Goal: Contribute content: Add original content to the website for others to see

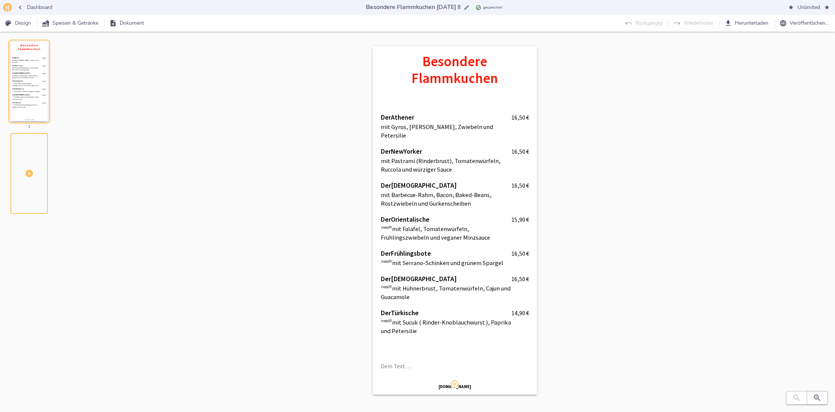
click at [293, 212] on div "Besondere Flammkuchen Der Athener 16,50   € mit Gyros, Zaziki, Zwiebeln und Pet…" at bounding box center [454, 227] width 730 height 363
click at [37, 6] on span "Dashboard" at bounding box center [35, 7] width 34 height 9
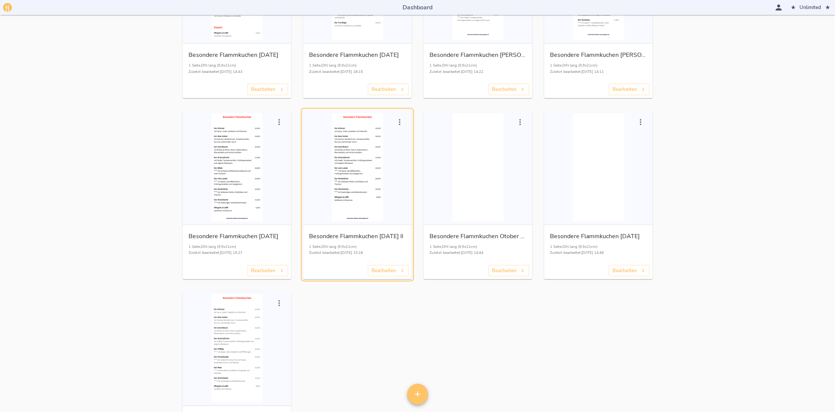
scroll to position [1009, 0]
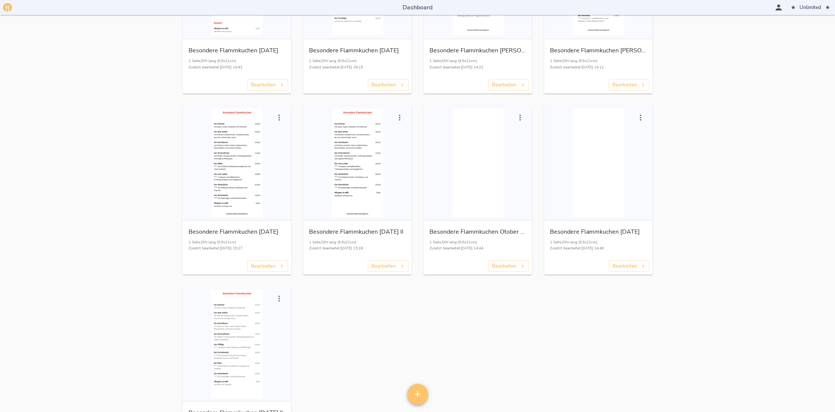
click at [247, 352] on div "button" at bounding box center [236, 344] width 102 height 108
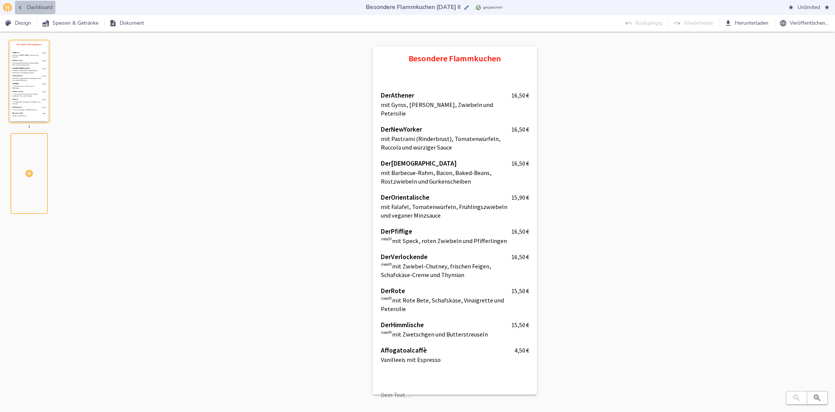
click at [40, 7] on span "Dashboard" at bounding box center [35, 7] width 34 height 9
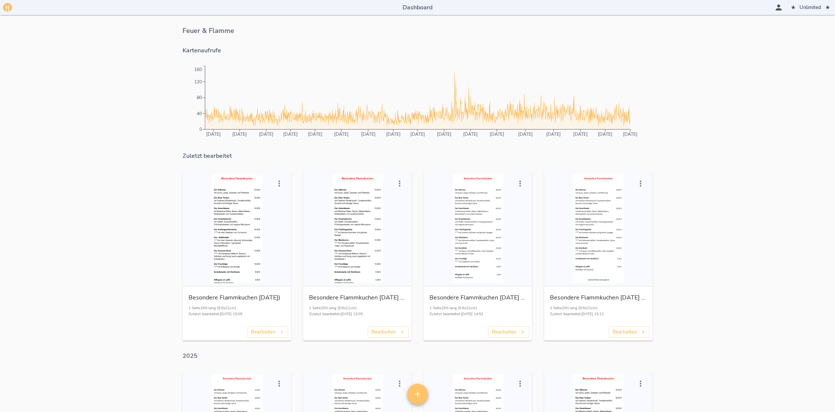
click at [230, 232] on div "button" at bounding box center [236, 229] width 102 height 108
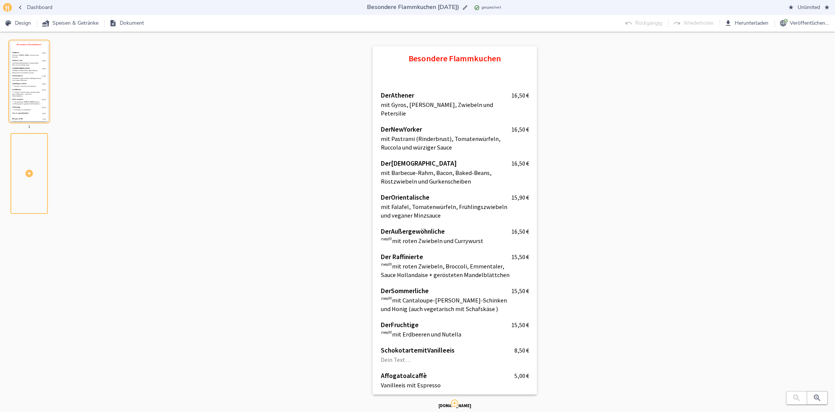
click at [22, 6] on icon "button" at bounding box center [19, 7] width 7 height 7
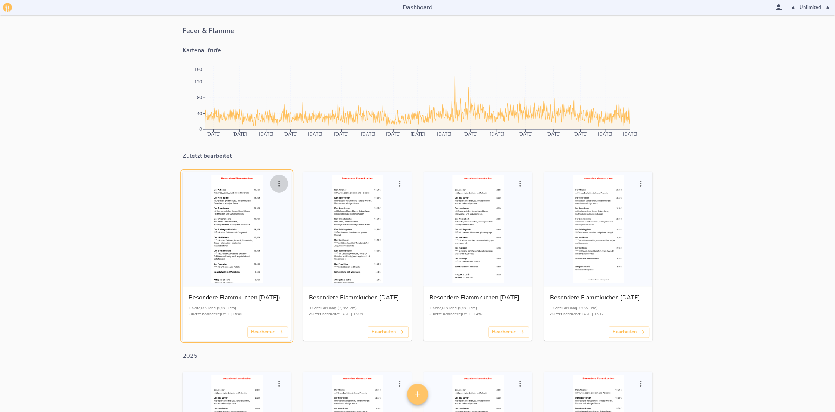
click at [281, 184] on icon "button" at bounding box center [278, 183] width 9 height 9
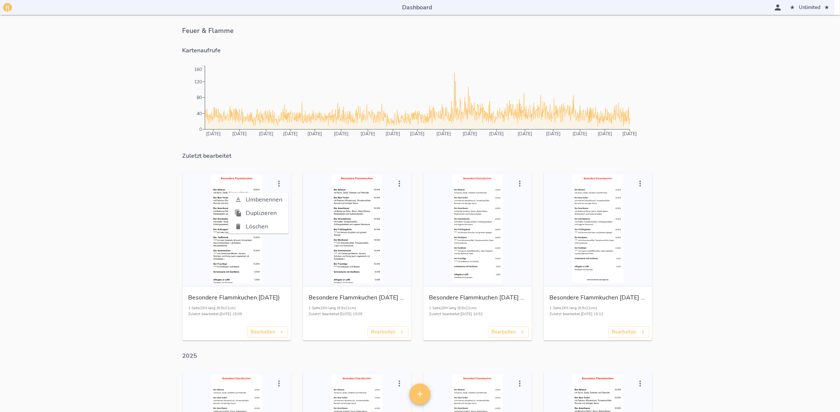
click at [270, 211] on span "Duplizieren" at bounding box center [264, 213] width 37 height 9
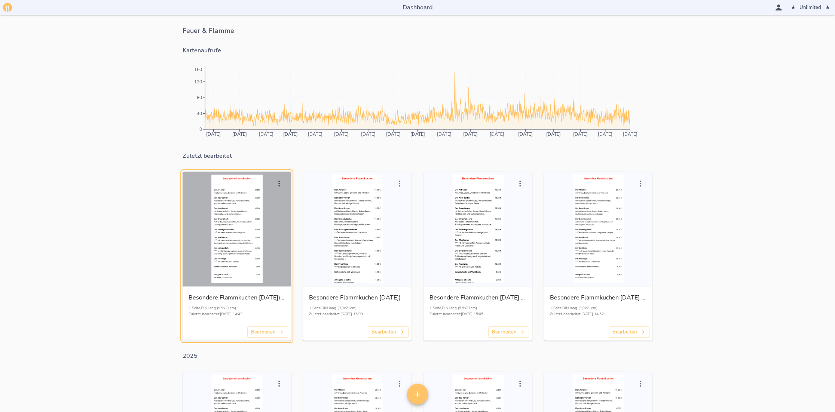
click at [238, 210] on div "button" at bounding box center [236, 229] width 102 height 108
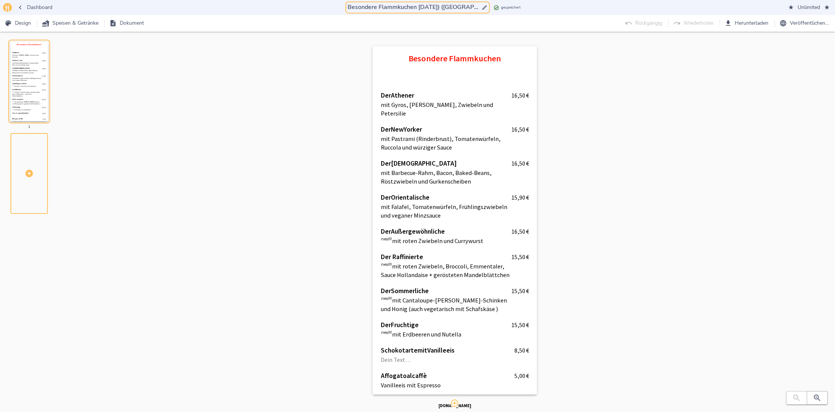
click at [443, 6] on input "Besondere Flammkuchen [DATE]) ([GEOGRAPHIC_DATA])" at bounding box center [413, 7] width 134 height 10
click at [468, 5] on input "Besondere Flammkuchen [DATE]) ([GEOGRAPHIC_DATA])" at bounding box center [413, 7] width 134 height 10
type input "Besondere Flammkuchen [DATE]"
click at [621, 79] on div "Besondere Flammkuchen Der Athener 16,50   € mit Gyros, [PERSON_NAME], Zwiebeln …" at bounding box center [454, 227] width 730 height 363
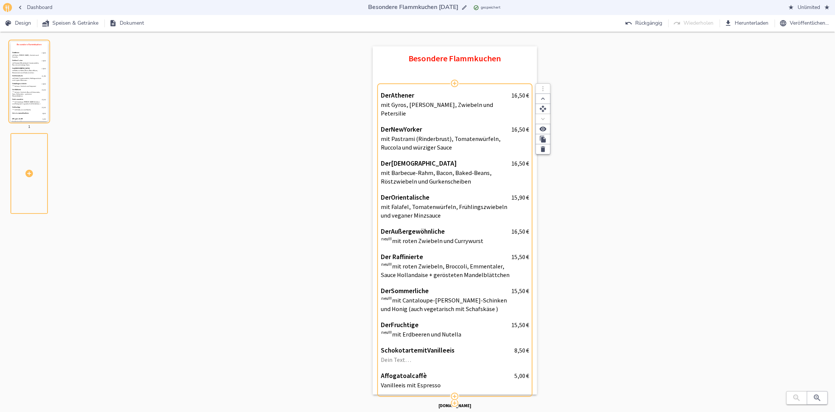
click at [448, 296] on p "neu!!! mit Cantaloupe-[PERSON_NAME]-Schinken und Honig (auch vegetarisch mit Sc…" at bounding box center [446, 304] width 130 height 17
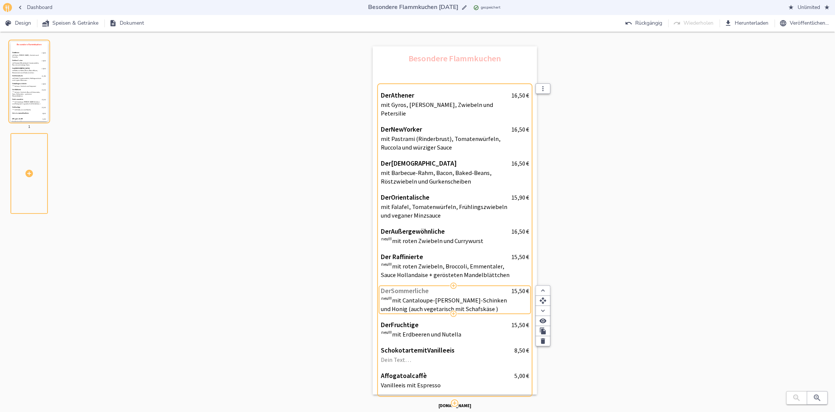
click at [440, 287] on span "Der Sommerliche" at bounding box center [444, 291] width 127 height 8
type input "Der Pfiffige"
click at [516, 287] on span "15,50" at bounding box center [518, 290] width 14 height 7
click at [517, 287] on input "15,50" at bounding box center [510, 291] width 30 height 9
type input "16,50"
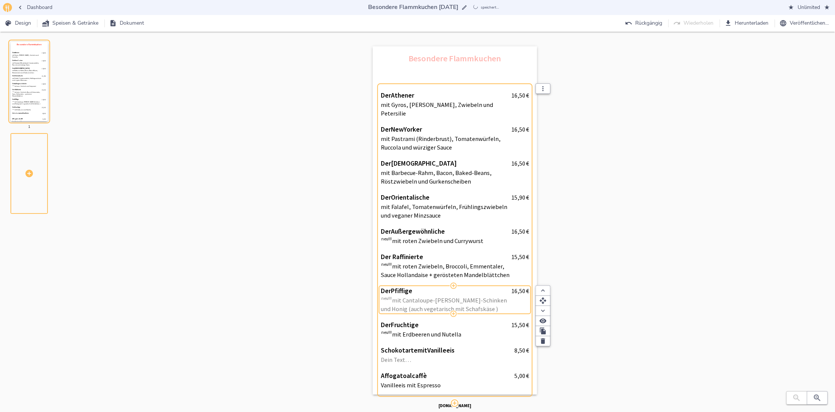
click at [498, 296] on p "neu!!! mit Cantaloupe-[PERSON_NAME]-Schinken und Honig (auch vegetarisch mit Sc…" at bounding box center [446, 304] width 130 height 17
click at [498, 299] on p "neu!!! mit Cantaloupe-[PERSON_NAME]-Schinken und Honig (auch vegetarisch mit Sc…" at bounding box center [446, 304] width 130 height 17
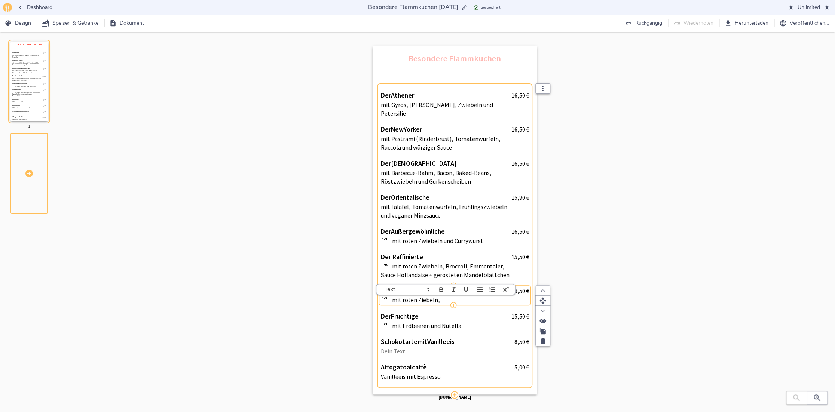
click at [419, 296] on p "neu!!! mit roten Ziebeln," at bounding box center [446, 300] width 130 height 9
click at [444, 296] on p "neu!!! mit roten Zwiebeln," at bounding box center [446, 300] width 130 height 9
click at [401, 296] on p "neu!!! mit roten Zwiebeln," at bounding box center [446, 300] width 130 height 9
click at [470, 296] on p "neu!!! mit Speck, roten Zwiebeln," at bounding box center [446, 300] width 130 height 9
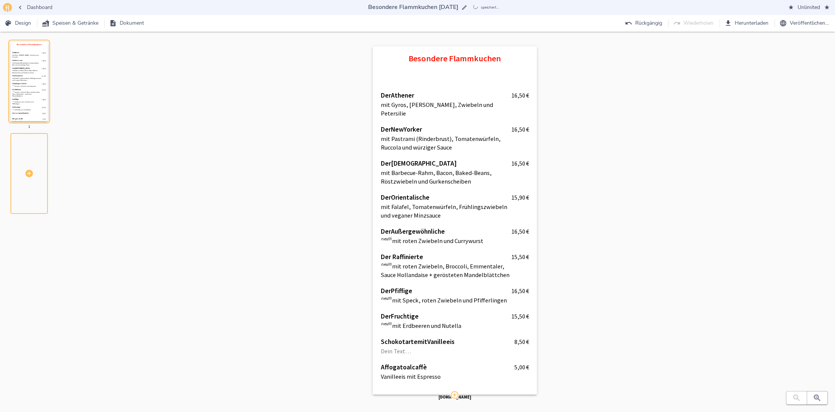
click at [613, 289] on div "Besondere Flammkuchen Der Athener 16,50   € mit Gyros, [PERSON_NAME], Zwiebeln …" at bounding box center [454, 227] width 730 height 363
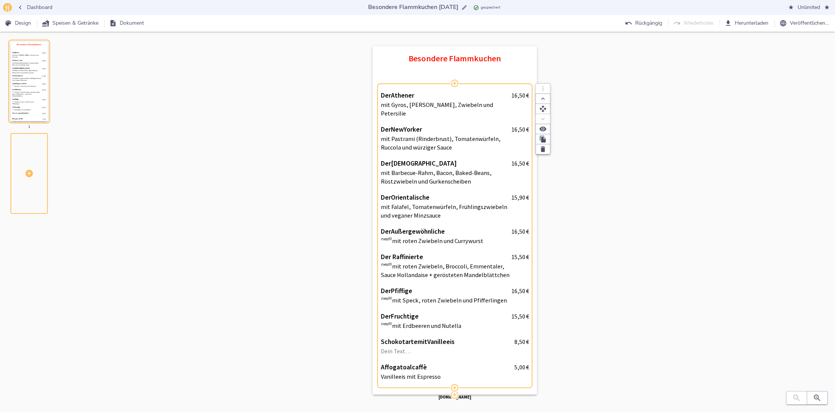
click at [459, 322] on div "Der Fruchtige 15,50   € neu!!! mit Erdbeeren und Nutella 15,50   €" at bounding box center [455, 320] width 148 height 25
click at [442, 322] on p "neu!!! mit Erdbeeren und Nutella" at bounding box center [446, 326] width 130 height 9
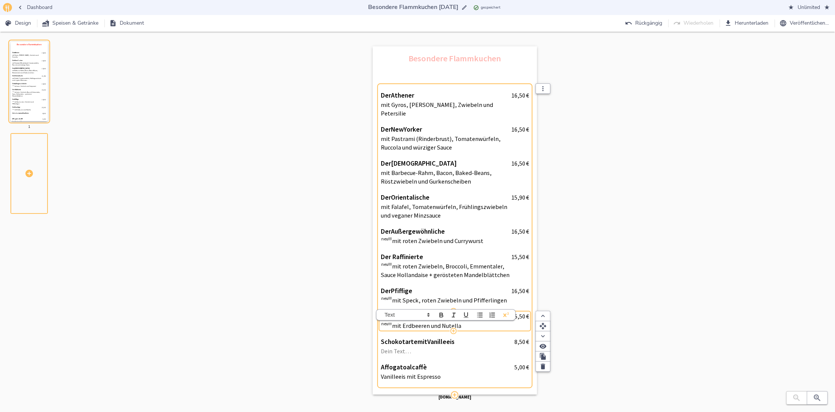
click at [422, 322] on p "neu!!! mit Erdbeeren und Nutella" at bounding box center [446, 326] width 130 height 9
click at [470, 322] on p "neu!!! mit Erdbeeren und Nutella" at bounding box center [446, 326] width 130 height 9
click at [593, 303] on div "Besondere Flammkuchen Der Athener 16,50   € mit Gyros, [PERSON_NAME], Zwiebeln …" at bounding box center [454, 227] width 730 height 363
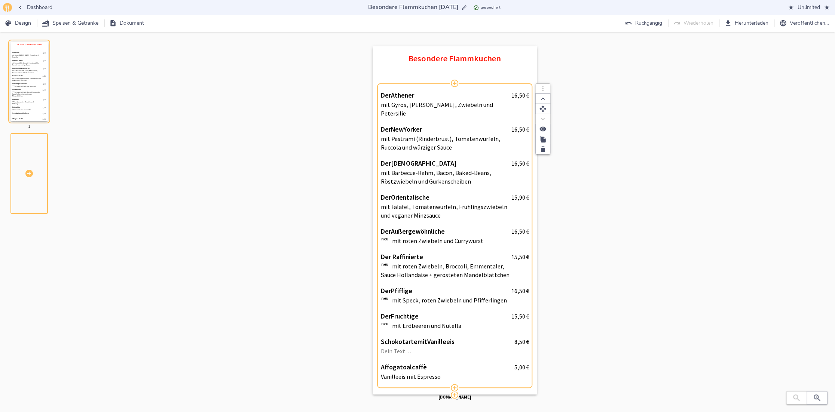
click at [418, 312] on span "Fruchtige" at bounding box center [405, 316] width 28 height 8
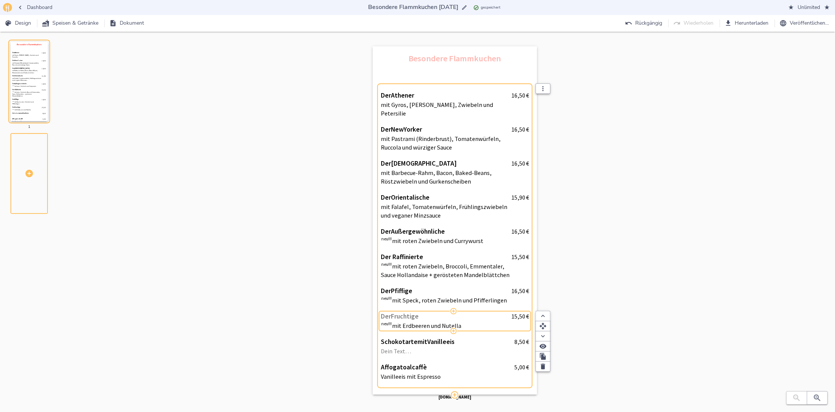
click at [421, 312] on span "Der Fruchtige" at bounding box center [444, 316] width 127 height 8
type input "Der Himmlische"
click at [471, 322] on p "neu!!! mit Erdbeeren und Nutella" at bounding box center [446, 326] width 130 height 9
click at [470, 322] on p "neu!!! mit Erdbeeren und Nutella" at bounding box center [446, 326] width 130 height 9
click at [679, 291] on div "Besondere Flammkuchen Der Athener 16,50   € mit Gyros, [PERSON_NAME], Zwiebeln …" at bounding box center [454, 227] width 730 height 363
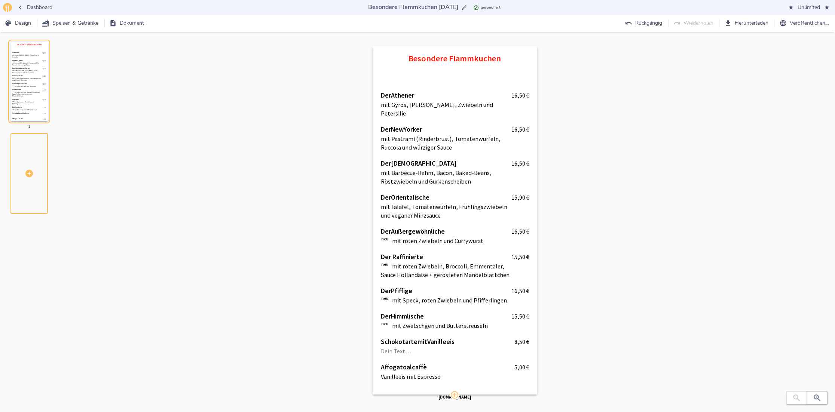
click at [808, 24] on span "Veröffentlichen…" at bounding box center [804, 23] width 48 height 9
click at [803, 91] on span "Veröffentlichen" at bounding box center [808, 90] width 34 height 9
click at [755, 24] on span "Herunterladen" at bounding box center [746, 23] width 43 height 9
click at [610, 132] on div "Besondere Flammkuchen Der Athener 16,50   € mit Gyros, [PERSON_NAME], Zwiebeln …" at bounding box center [454, 227] width 730 height 363
click at [29, 8] on span "Dashboard" at bounding box center [35, 7] width 34 height 9
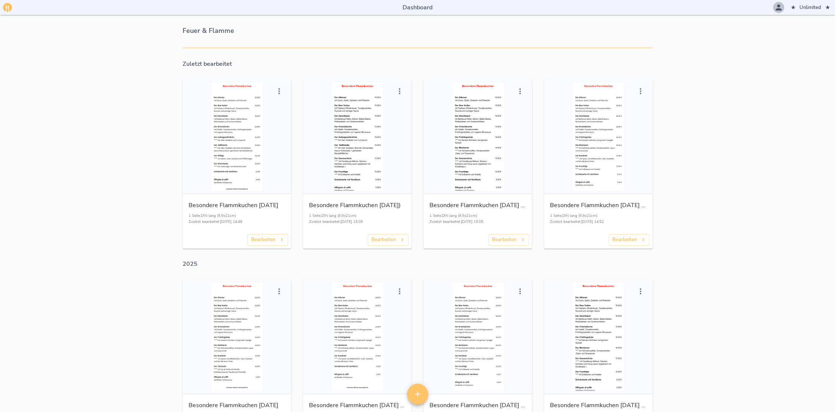
click at [777, 6] on icon "button" at bounding box center [778, 7] width 6 height 6
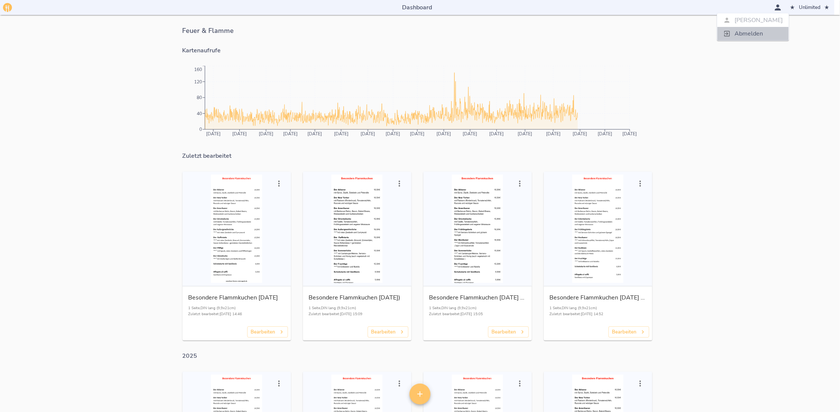
click at [757, 36] on span "Abmelden" at bounding box center [758, 33] width 48 height 9
